Goal: Task Accomplishment & Management: Manage account settings

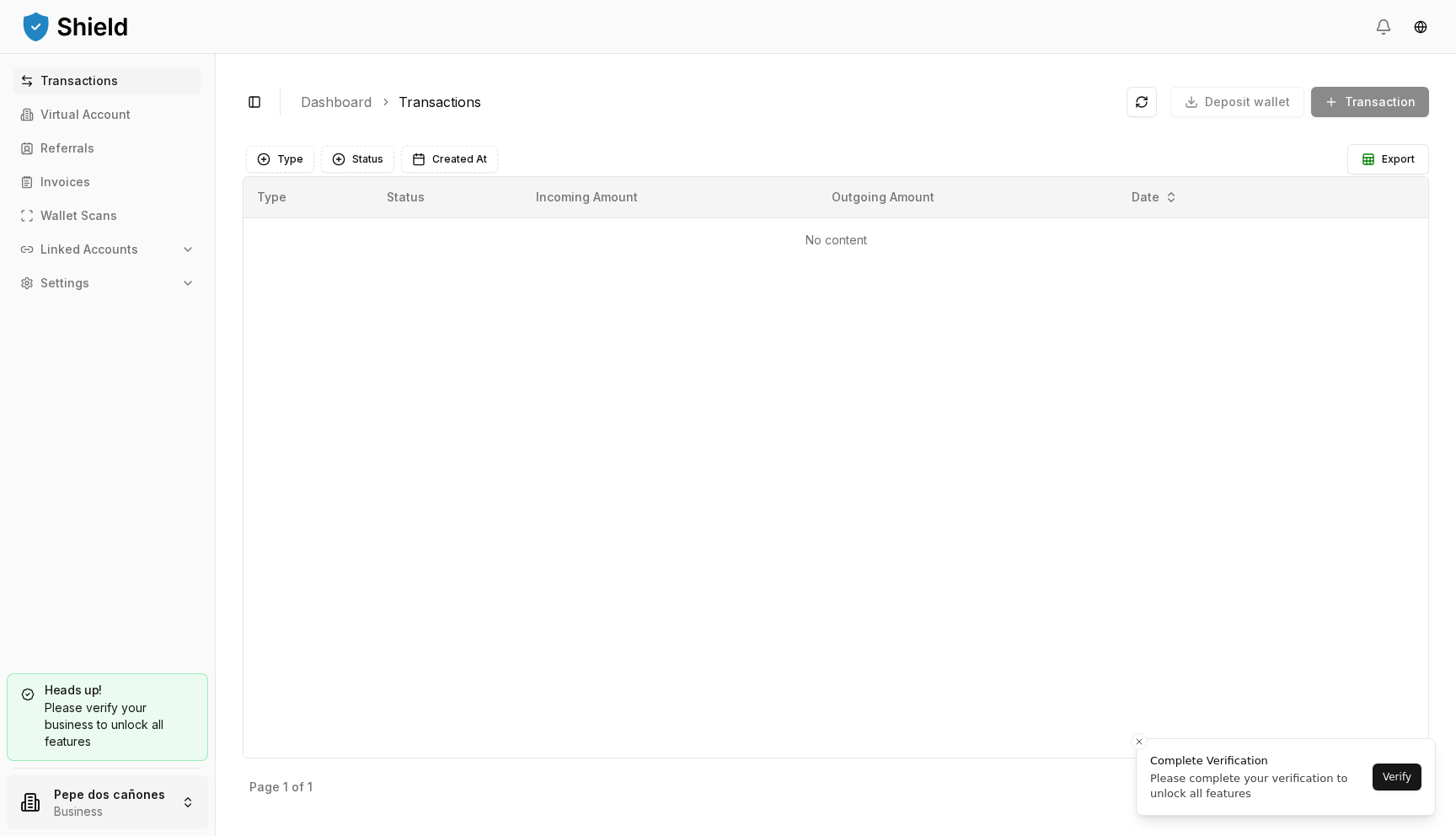
click at [120, 801] on html "Transactions Virtual Account Referrals Invoices Wallet Scans Linked Accounts Se…" at bounding box center [728, 418] width 1456 height 836
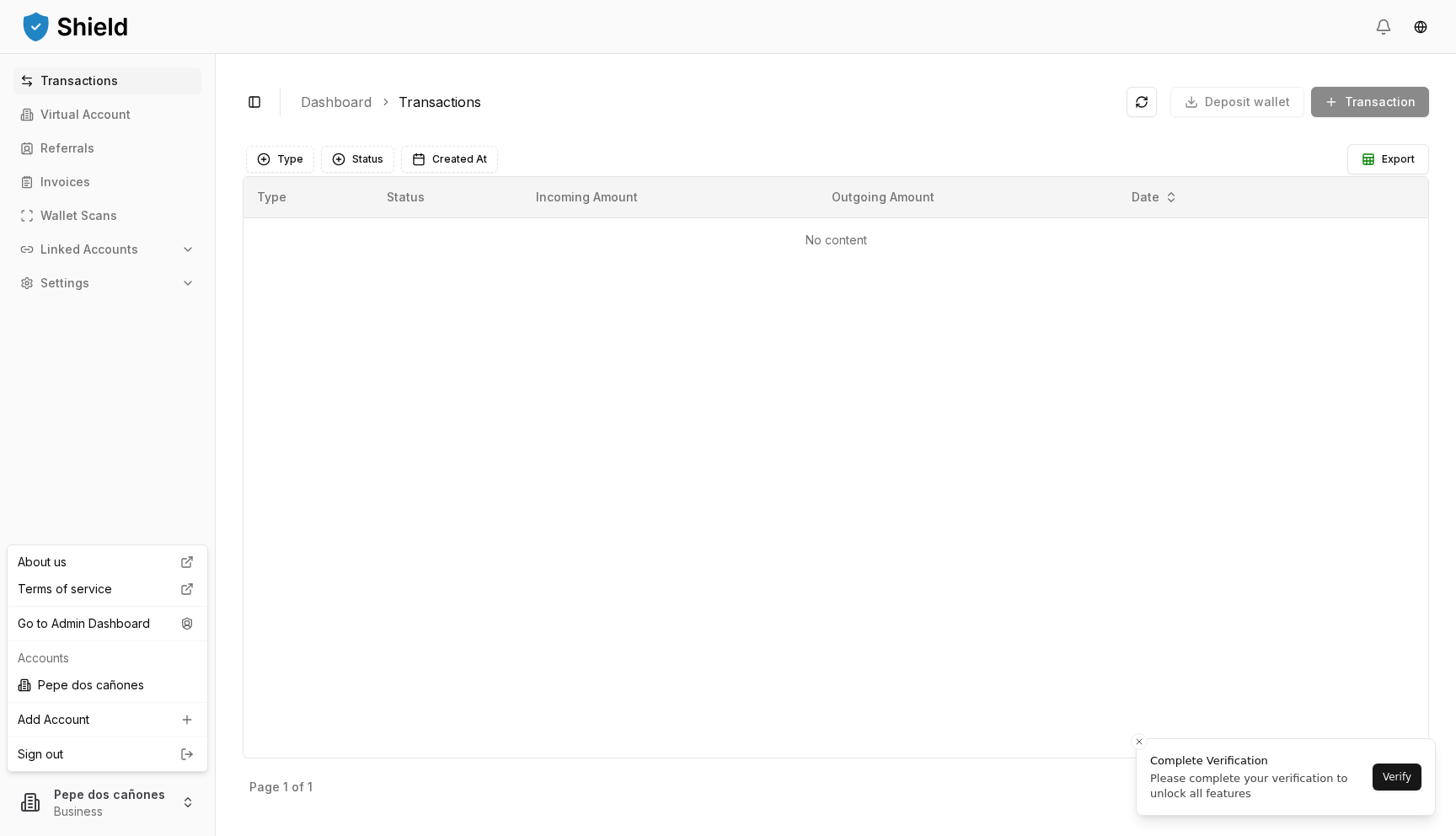
click at [161, 637] on div "About us Terms of service Go to Admin Dashboard Accounts Pepe dos cañones Add A…" at bounding box center [108, 658] width 201 height 228
click at [146, 618] on div "Go to Admin Dashboard" at bounding box center [108, 623] width 193 height 27
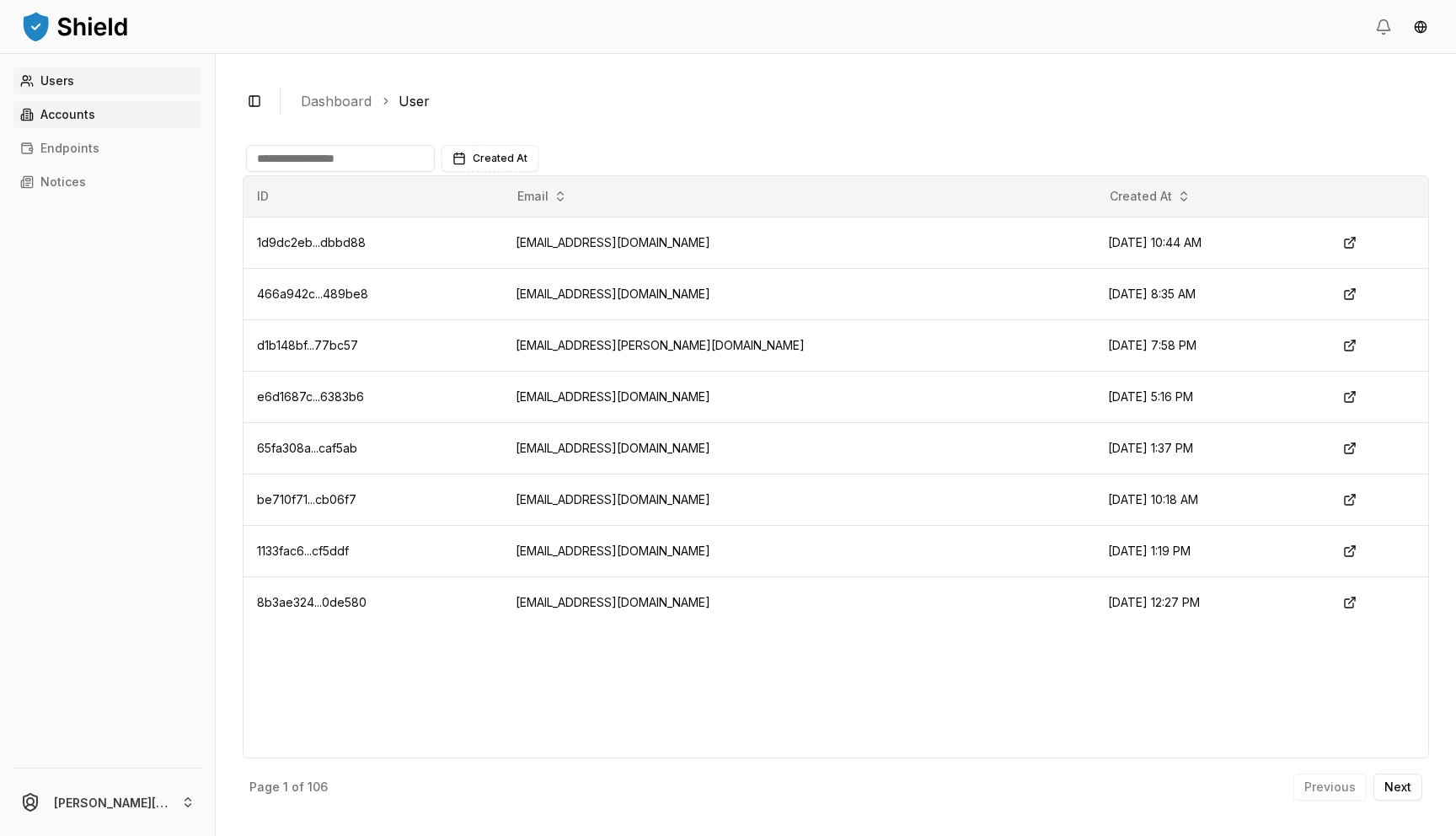
click at [62, 119] on p "Accounts" at bounding box center [68, 114] width 55 height 12
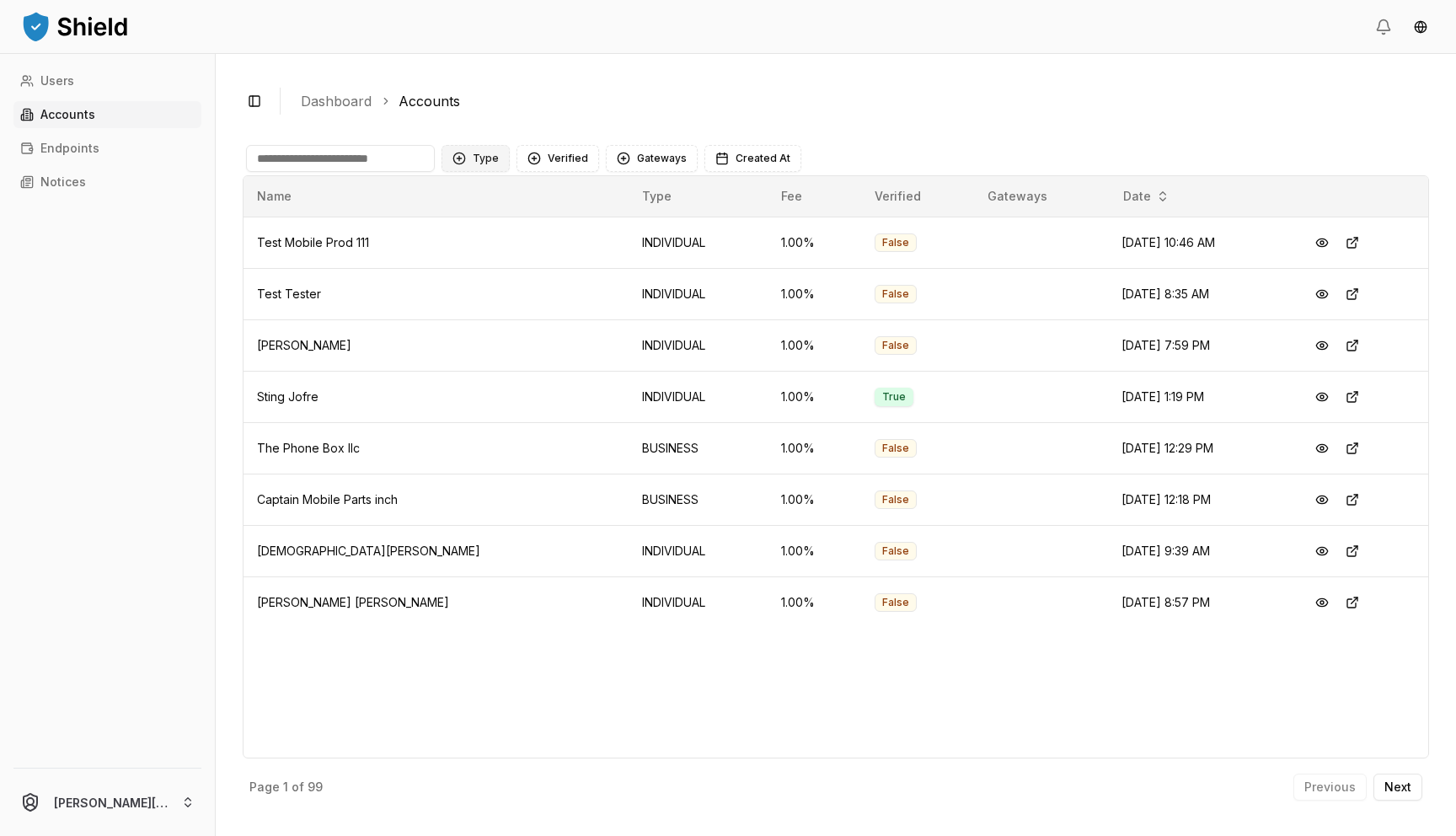
click at [478, 156] on button "Type" at bounding box center [475, 158] width 68 height 27
click at [500, 261] on span "BUSINESS" at bounding box center [501, 255] width 57 height 17
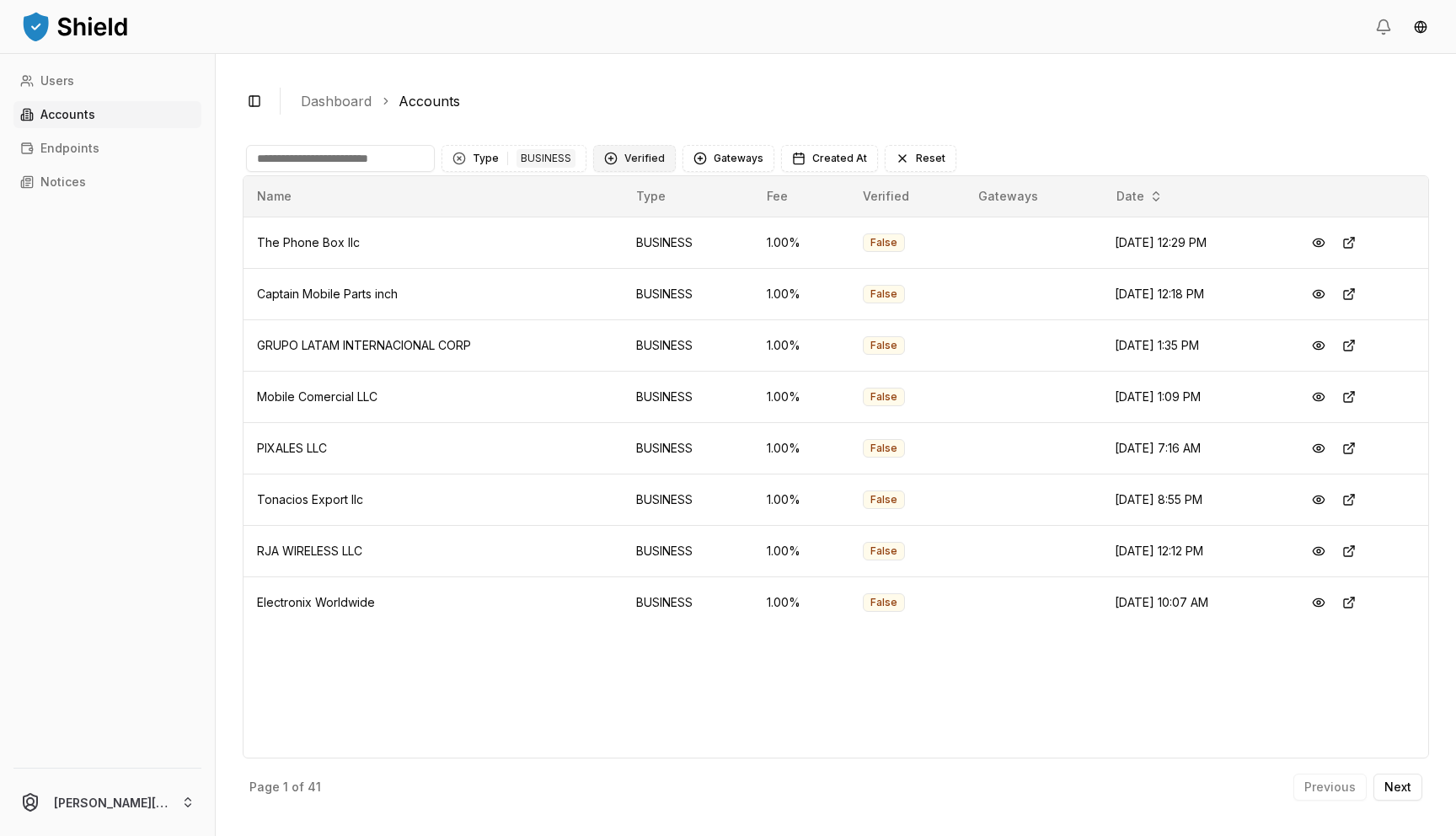
click at [648, 149] on button "Verified" at bounding box center [635, 158] width 83 height 27
click at [633, 257] on span "NOT VERIFIED" at bounding box center [661, 255] width 79 height 17
click at [1354, 342] on button at bounding box center [1348, 345] width 30 height 30
click at [1354, 451] on button at bounding box center [1348, 448] width 30 height 30
click at [1358, 599] on button at bounding box center [1348, 602] width 30 height 30
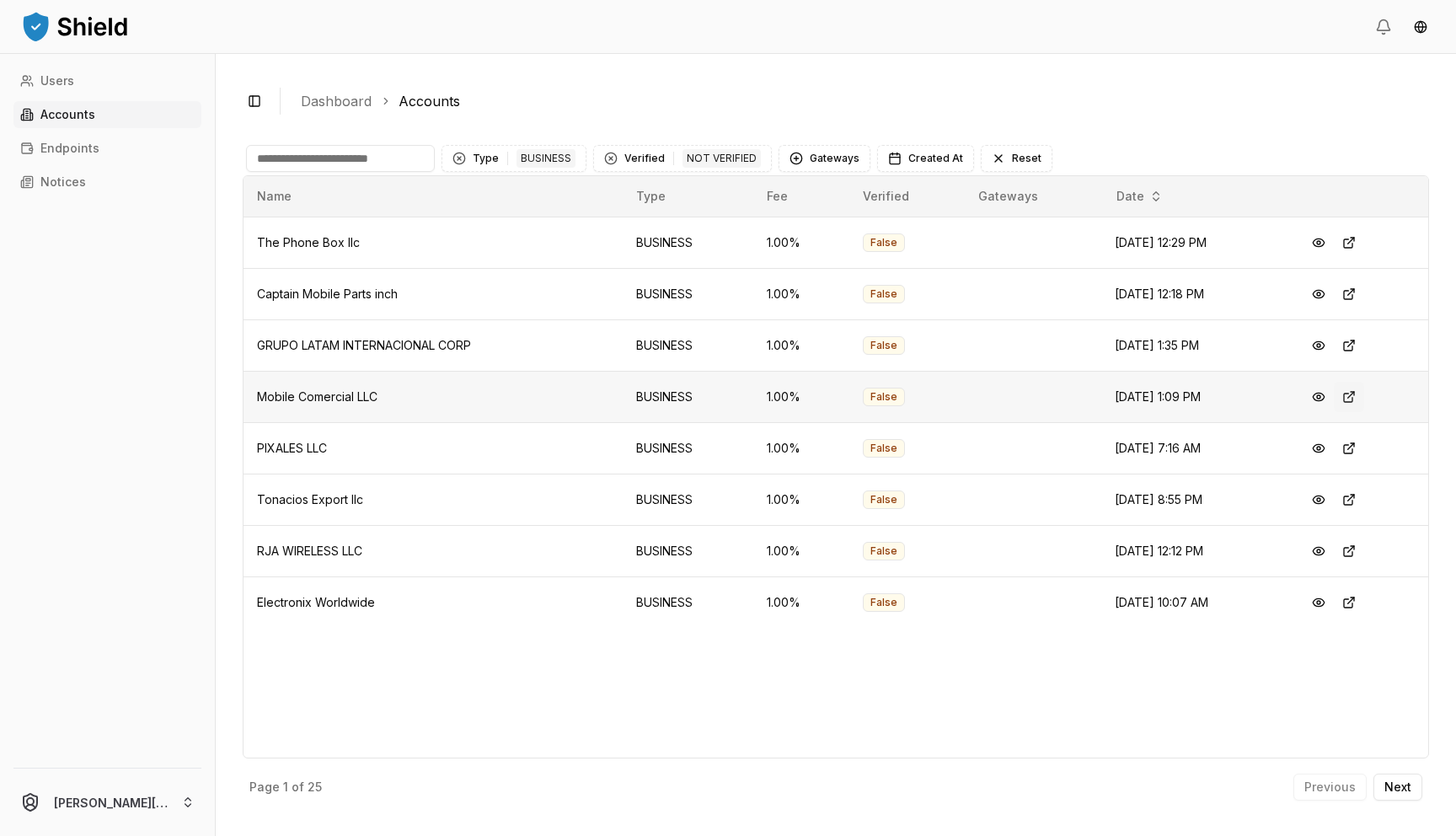
click at [1354, 397] on button at bounding box center [1348, 396] width 30 height 30
click at [1357, 297] on button at bounding box center [1348, 293] width 30 height 30
click at [1354, 244] on button at bounding box center [1348, 243] width 30 height 30
click at [1385, 789] on p "Next" at bounding box center [1398, 787] width 27 height 12
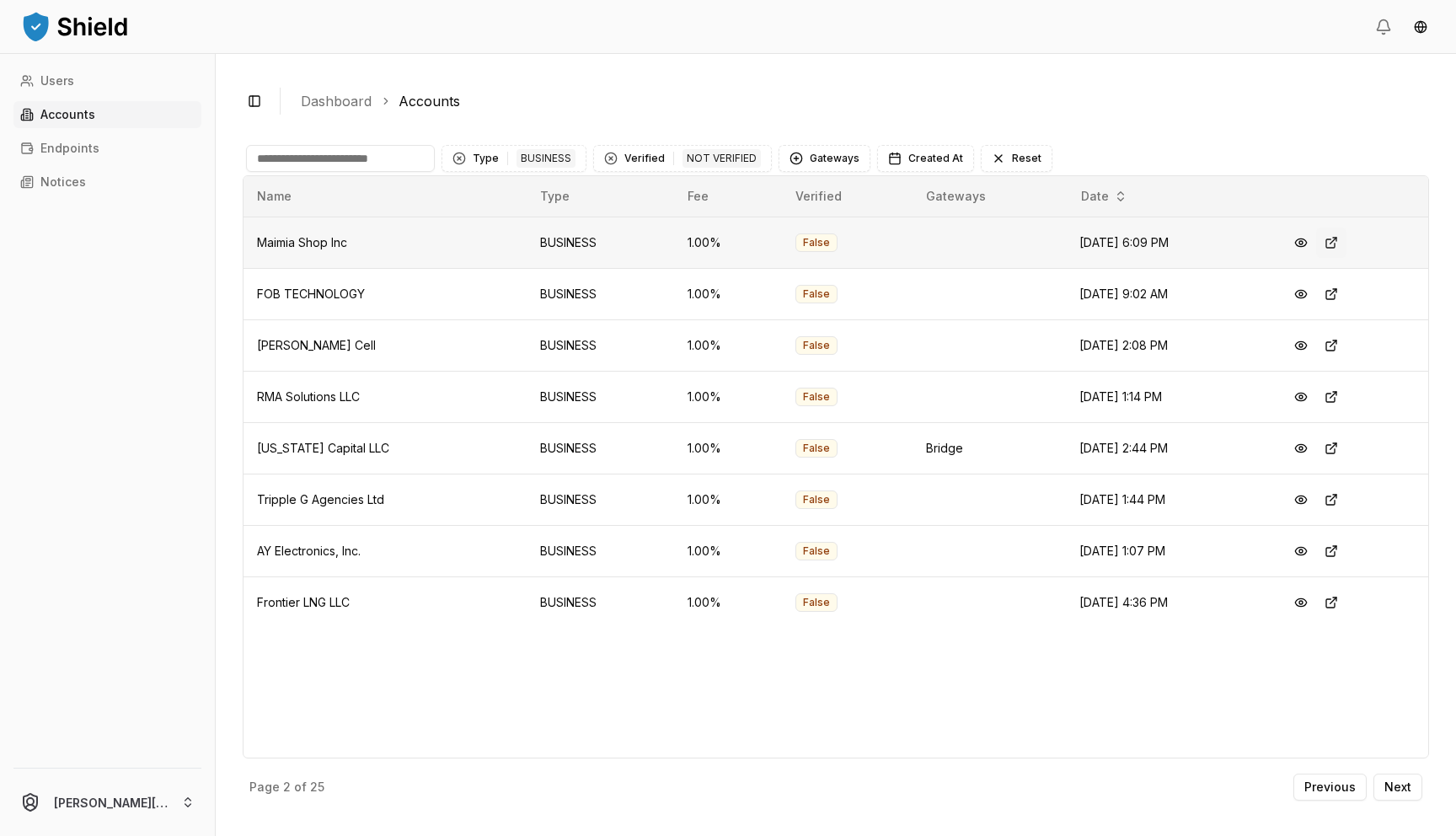
click at [1337, 238] on button at bounding box center [1330, 243] width 30 height 30
click at [1340, 290] on button at bounding box center [1330, 293] width 30 height 30
click at [1333, 452] on button at bounding box center [1330, 448] width 30 height 30
click at [530, 160] on div "BUSINESS" at bounding box center [546, 158] width 59 height 19
click at [476, 255] on span "BUSINESS" at bounding box center [501, 255] width 57 height 17
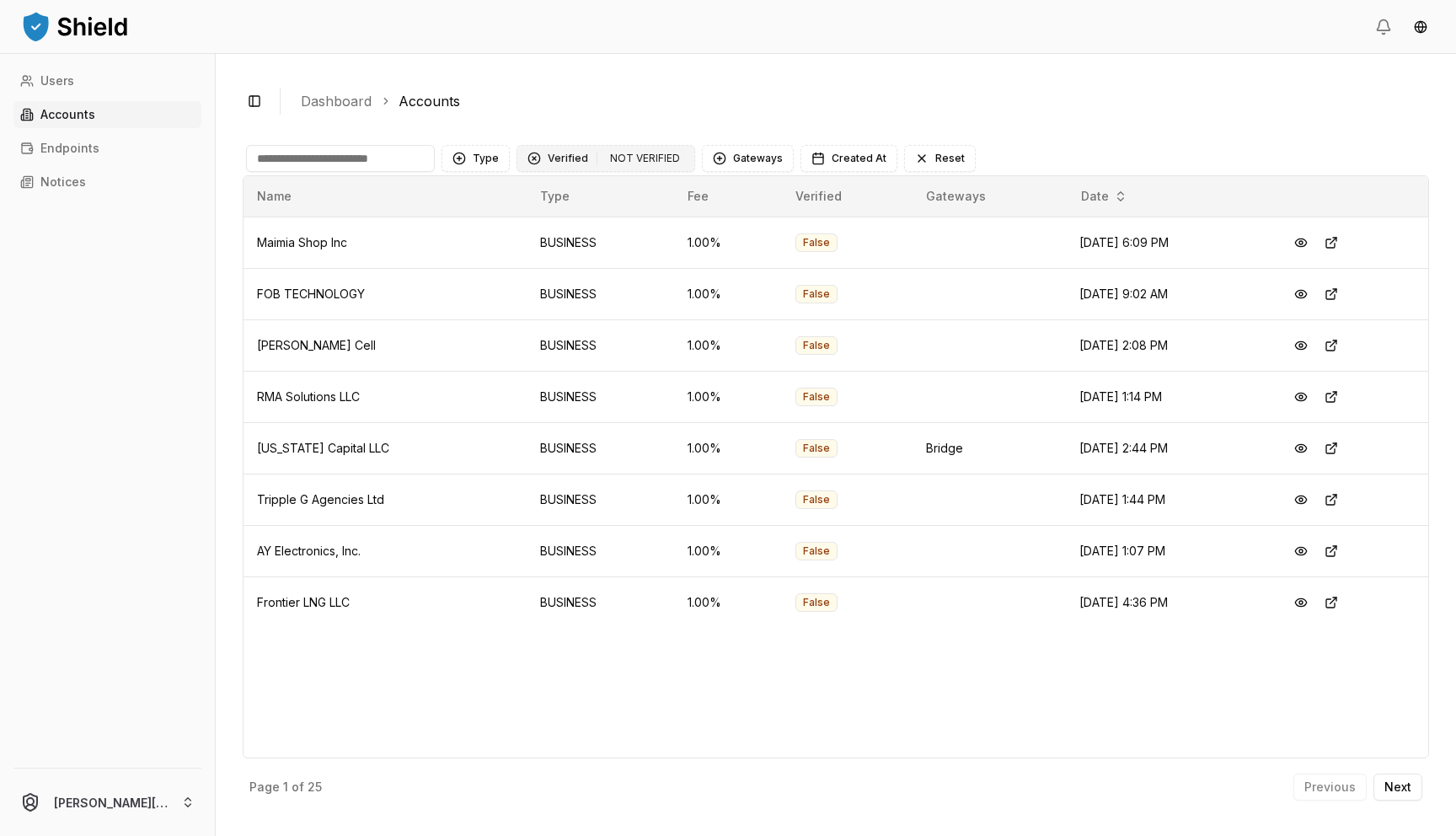
click at [528, 152] on div "Clear Verified filter" at bounding box center [534, 158] width 14 height 14
click at [548, 151] on button "Verified" at bounding box center [558, 158] width 83 height 27
